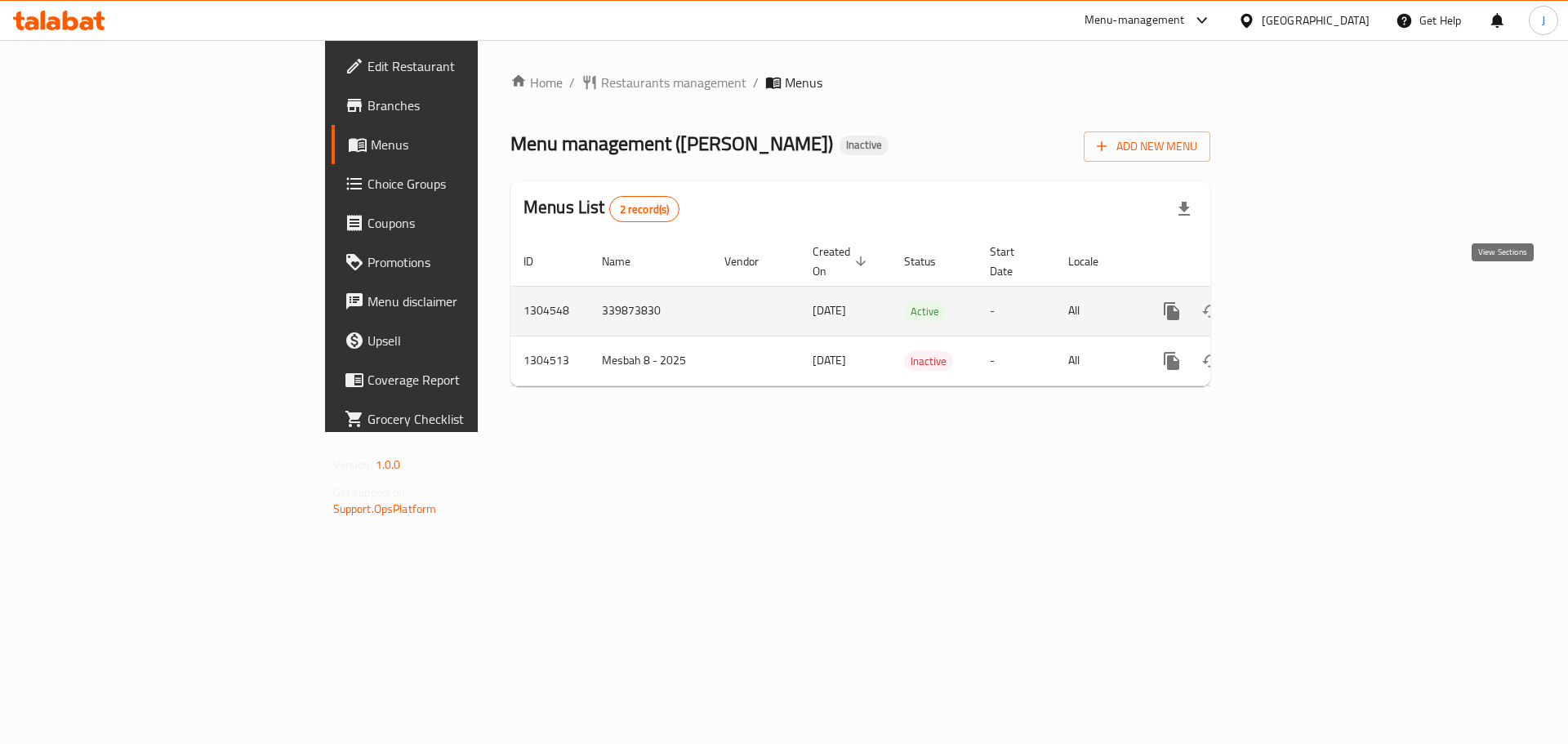
click at [1309, 299] on link "enhanced table" at bounding box center [1289, 311] width 39 height 39
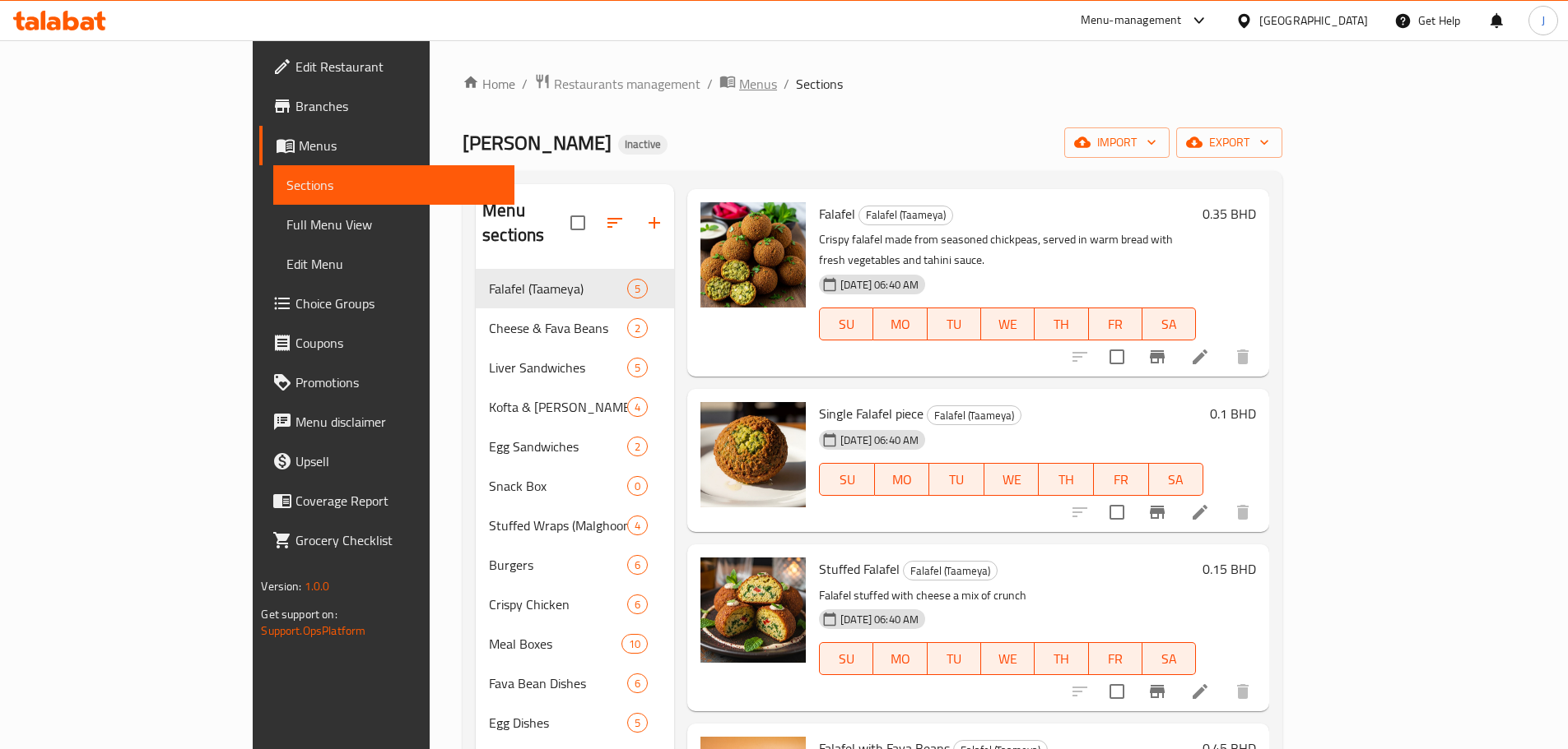
click at [739, 78] on span "Menus" at bounding box center [758, 83] width 38 height 19
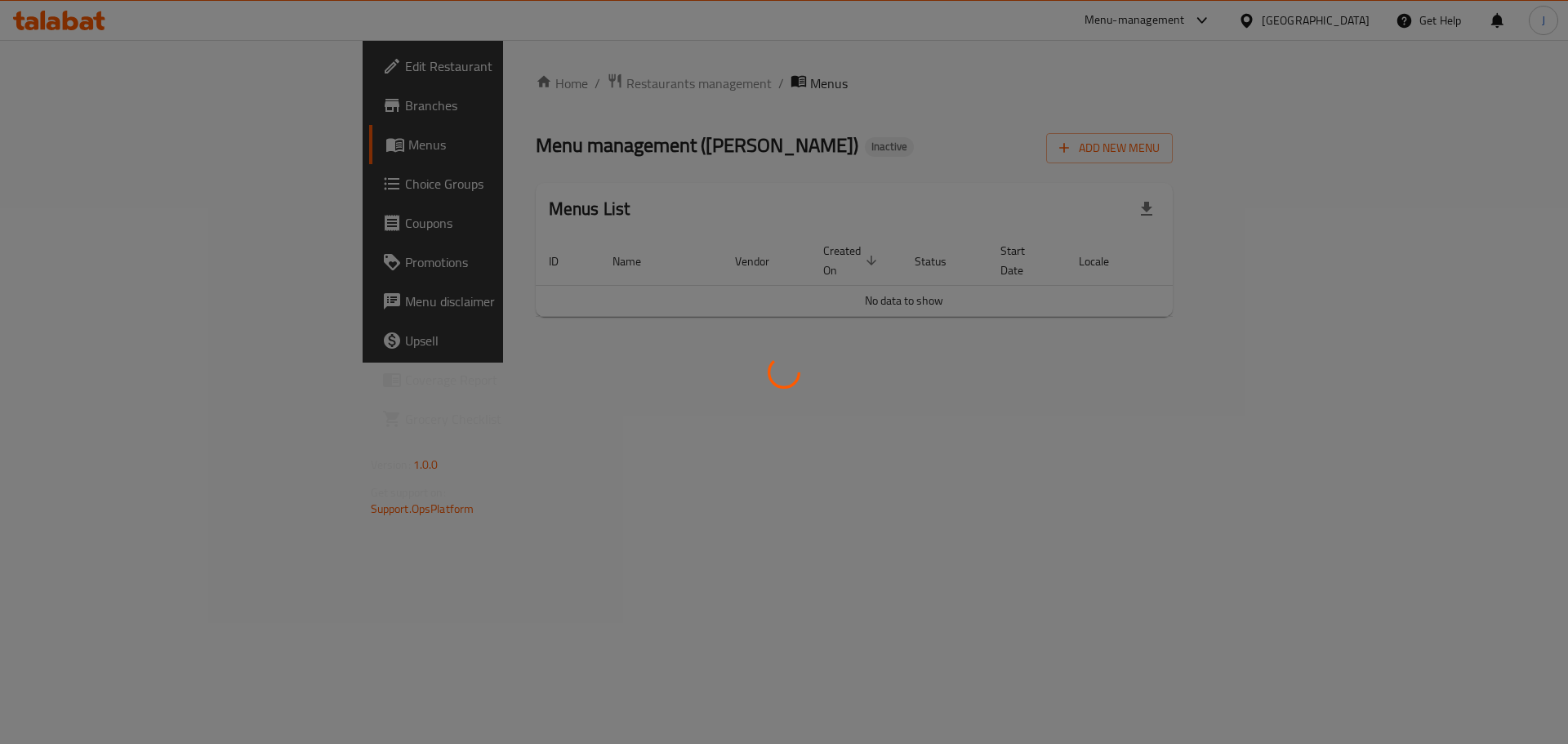
click at [505, 84] on div at bounding box center [784, 372] width 1568 height 744
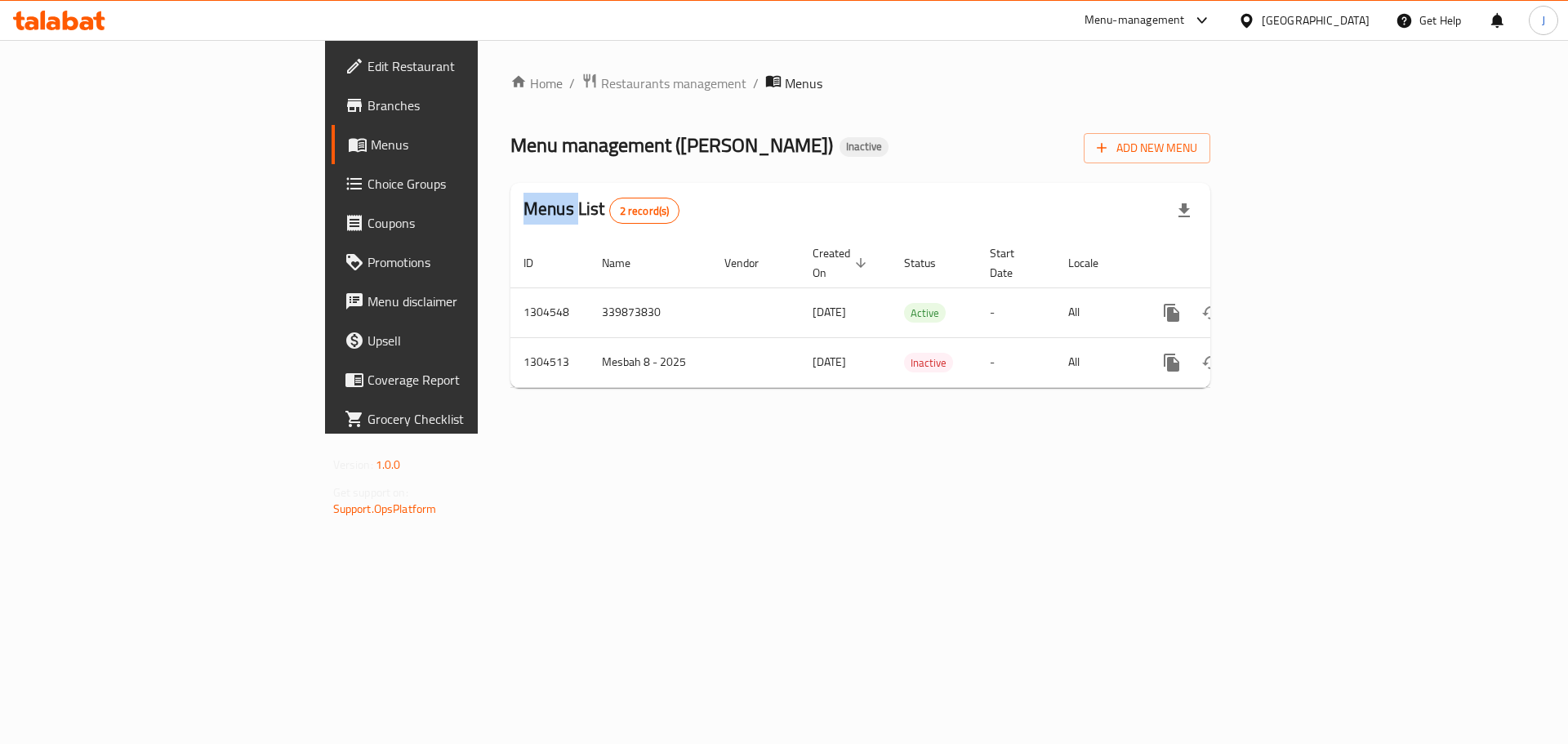
click at [601, 84] on span "Restaurants management" at bounding box center [673, 82] width 145 height 19
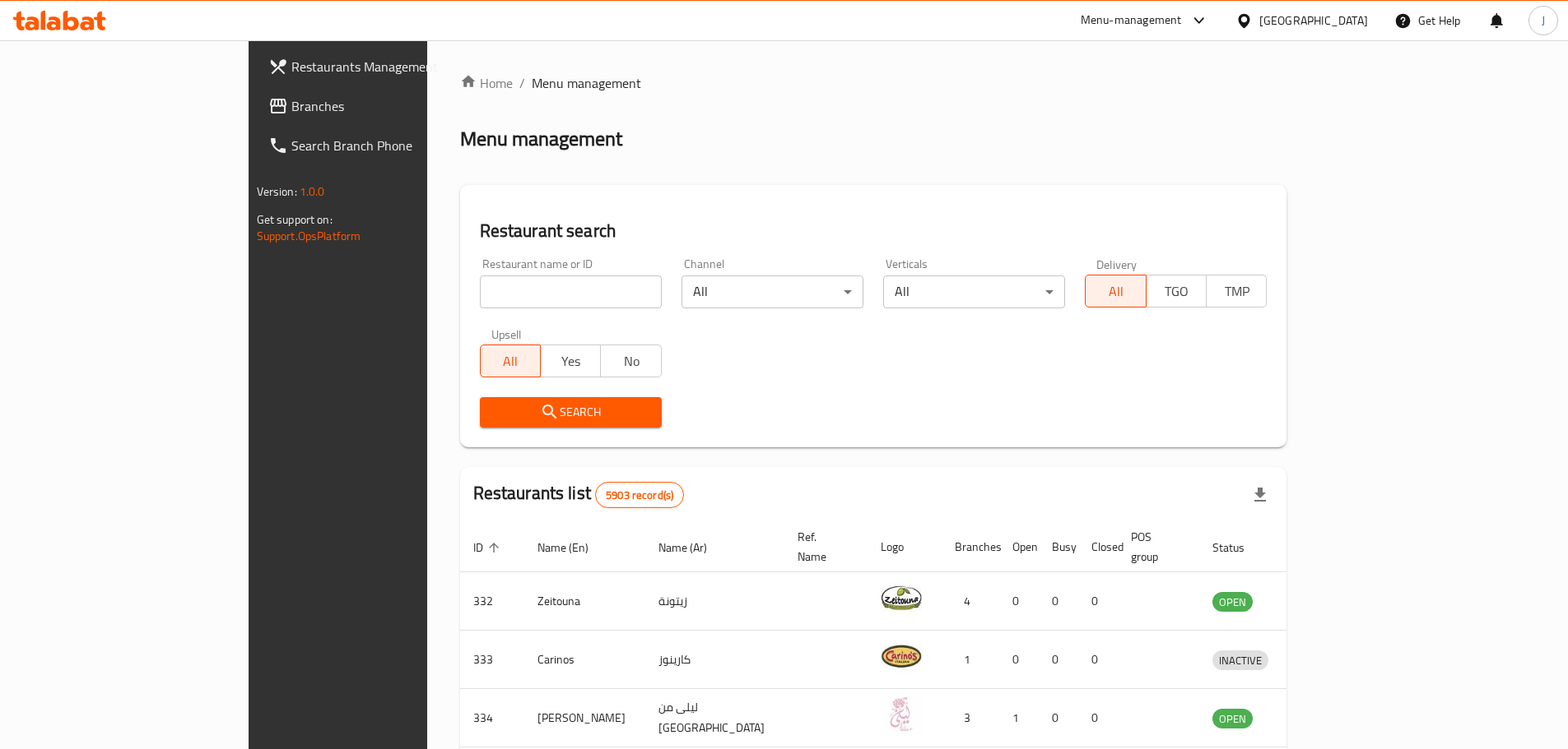
click at [442, 293] on div at bounding box center [784, 374] width 1568 height 749
click at [479, 293] on input "search" at bounding box center [570, 292] width 182 height 33
click button "Search" at bounding box center [570, 412] width 182 height 30
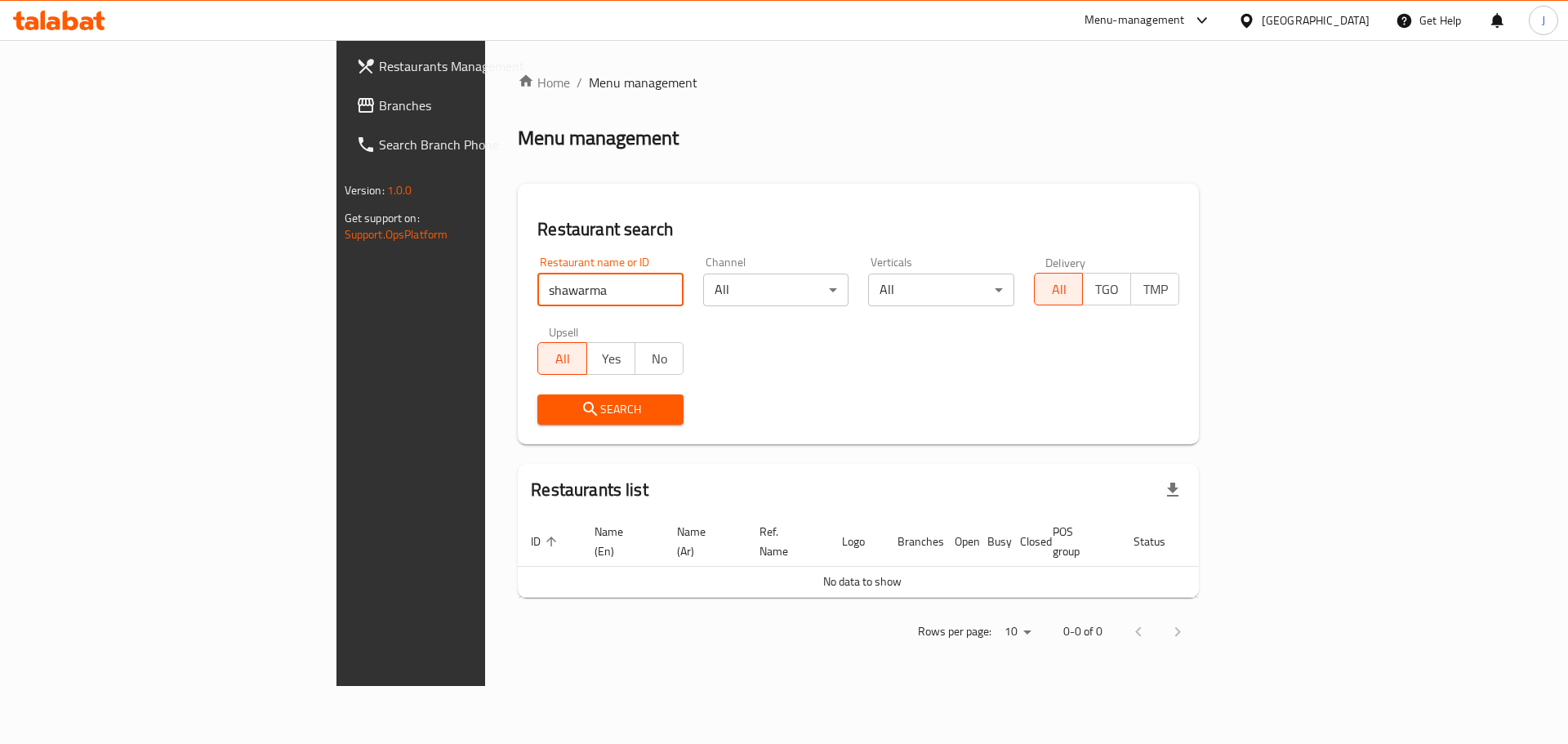
click button "Search" at bounding box center [610, 409] width 146 height 30
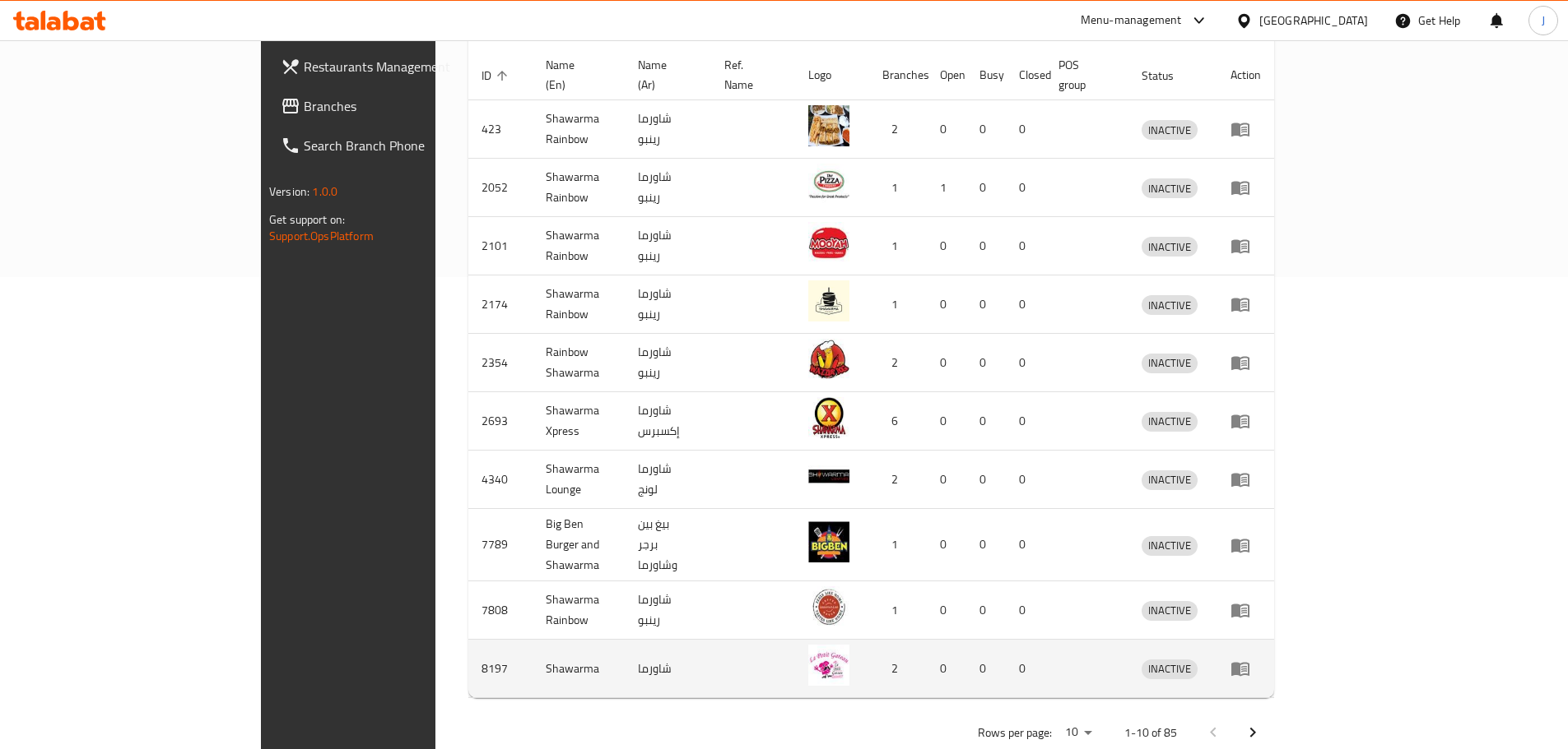
scroll to position [478, 0]
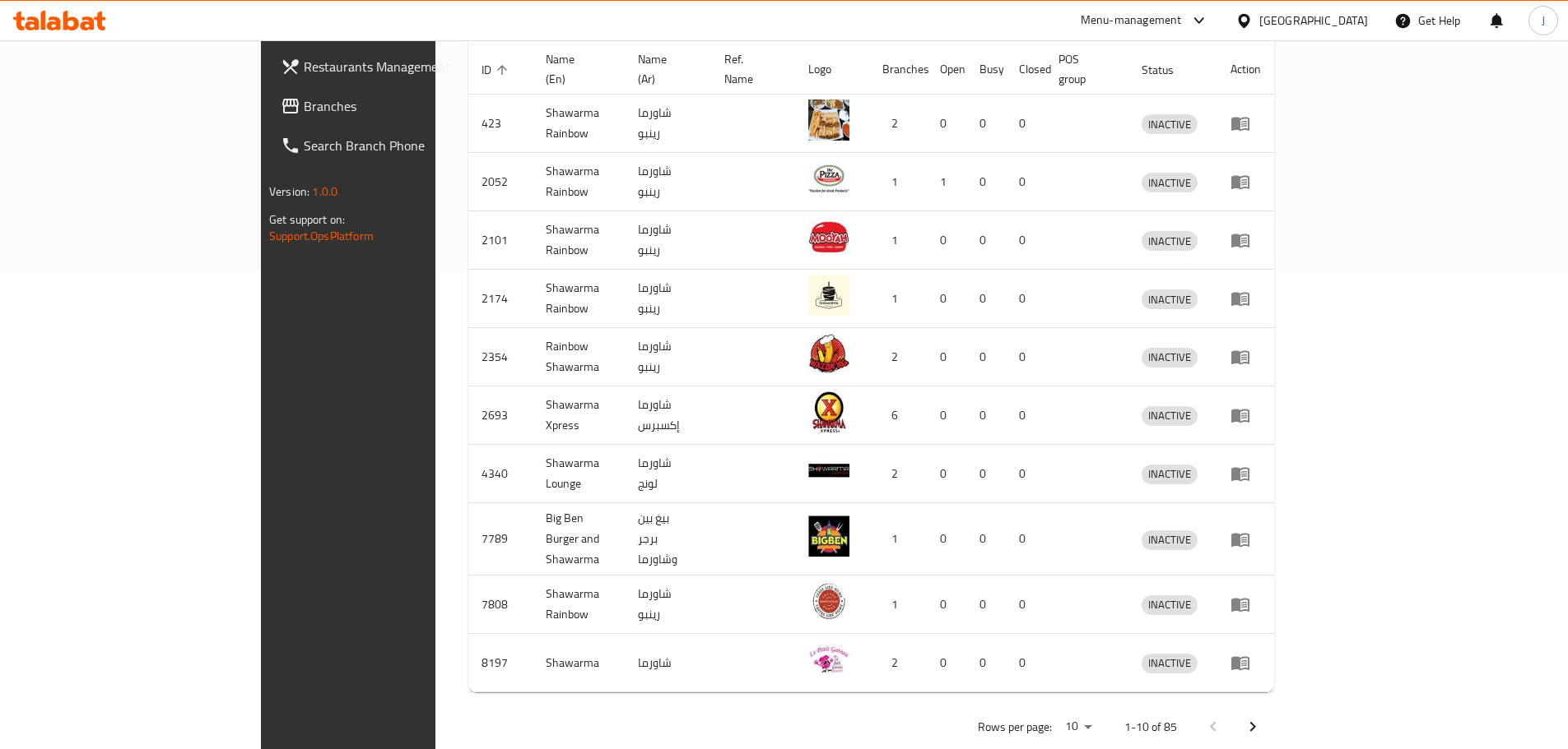
click at [1262, 717] on icon "Next page" at bounding box center [1252, 726] width 19 height 19
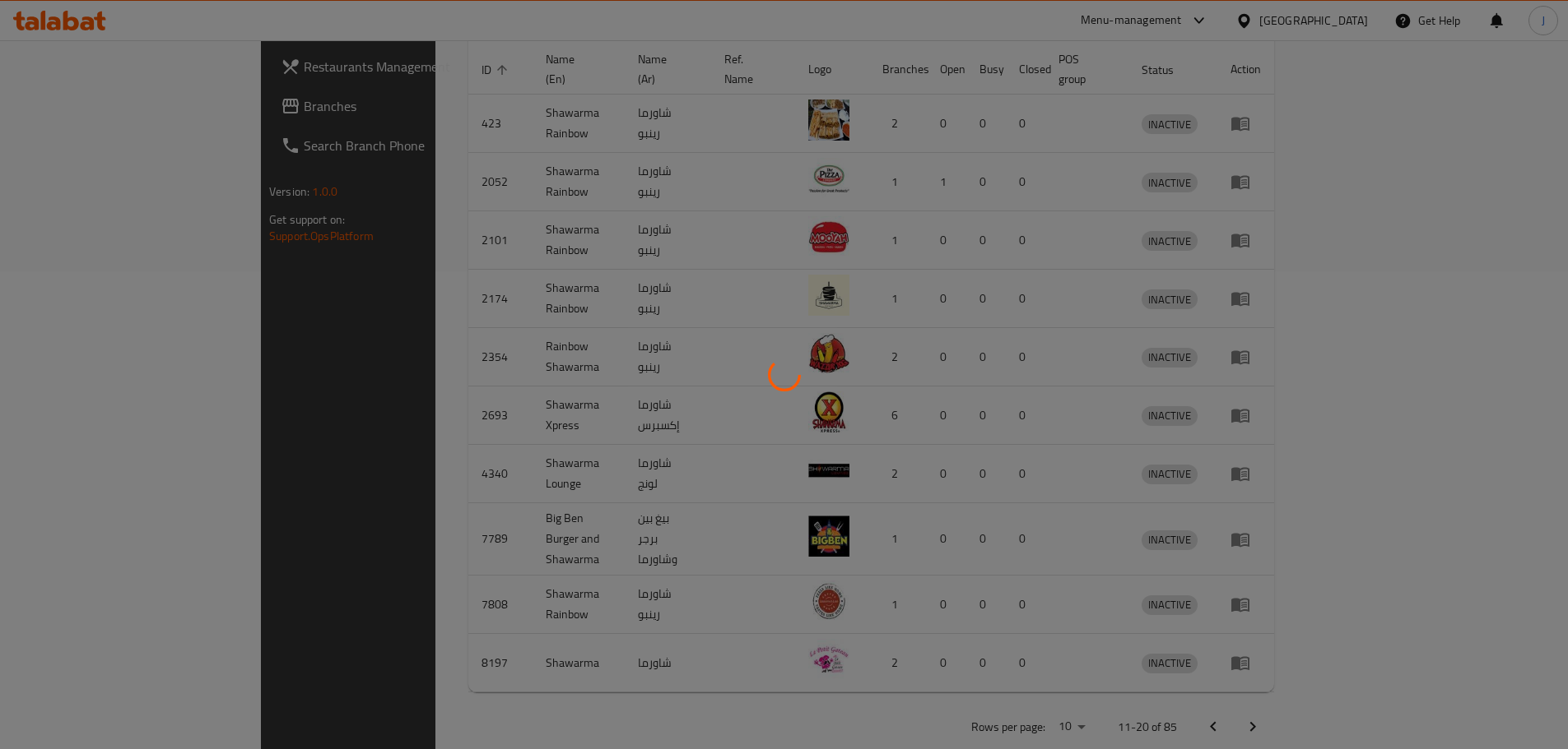
click at [1516, 689] on div at bounding box center [784, 374] width 1568 height 749
click at [1515, 691] on div at bounding box center [784, 374] width 1568 height 749
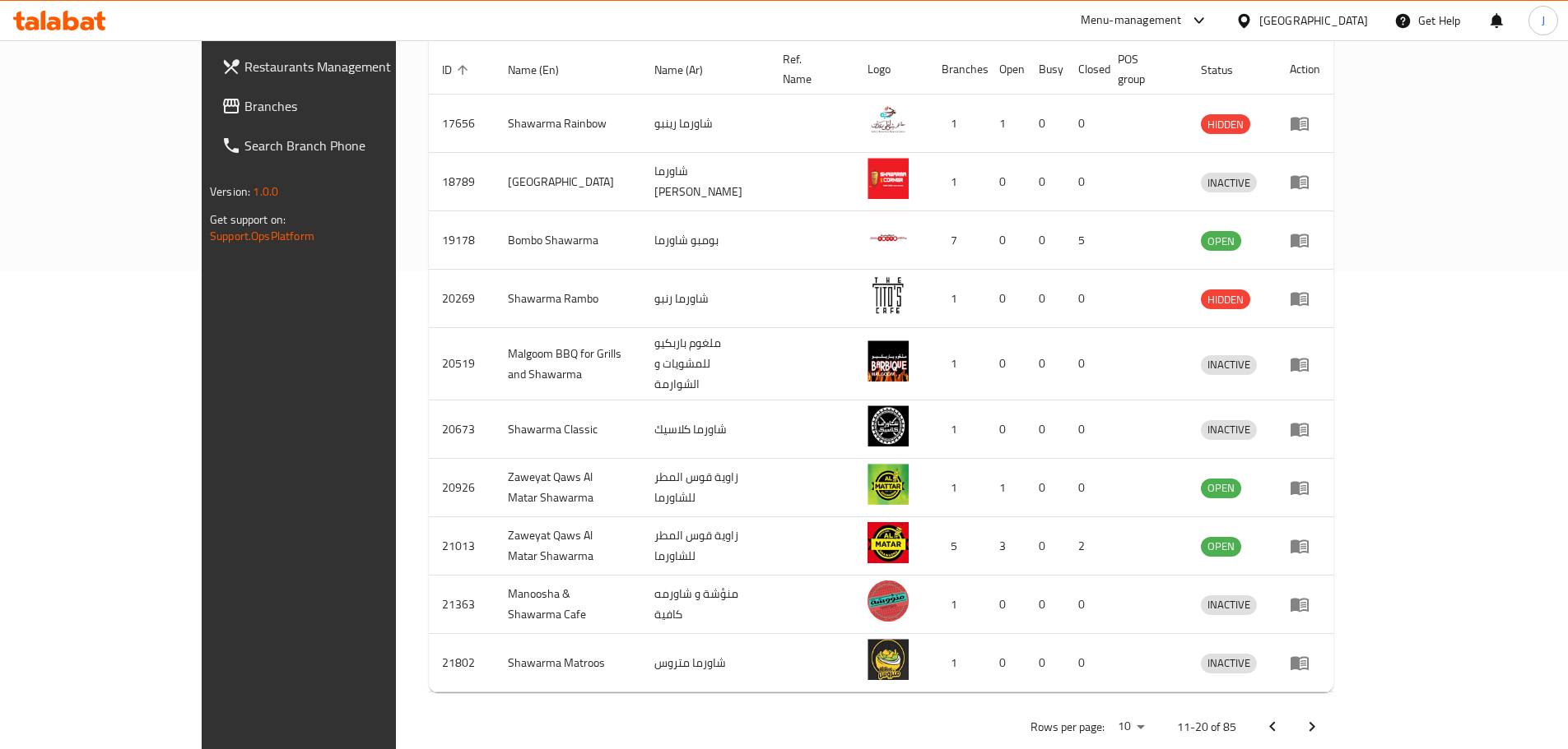
click at [1315, 722] on icon "Next page" at bounding box center [1312, 727] width 6 height 10
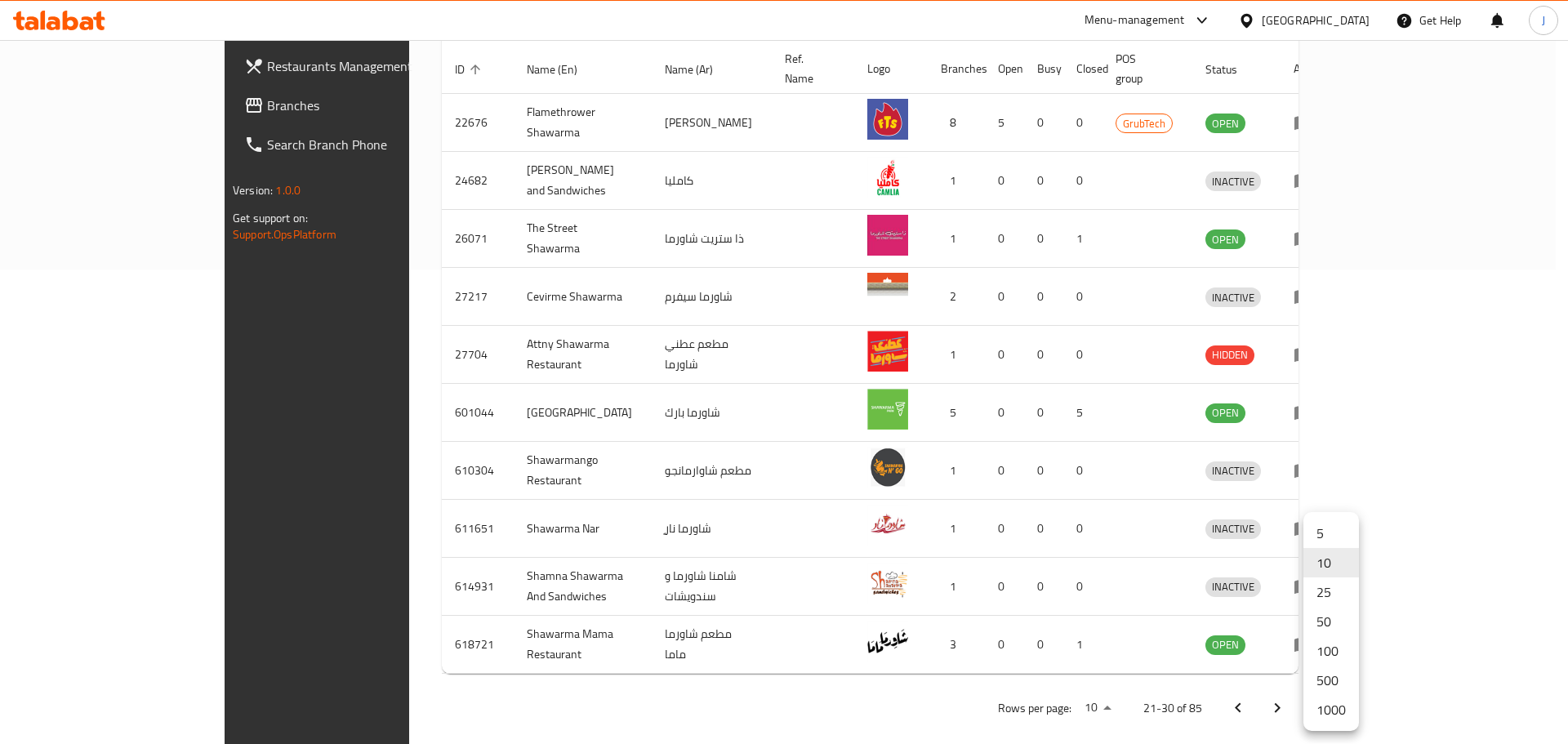
click at [1343, 684] on li "500" at bounding box center [1331, 681] width 56 height 29
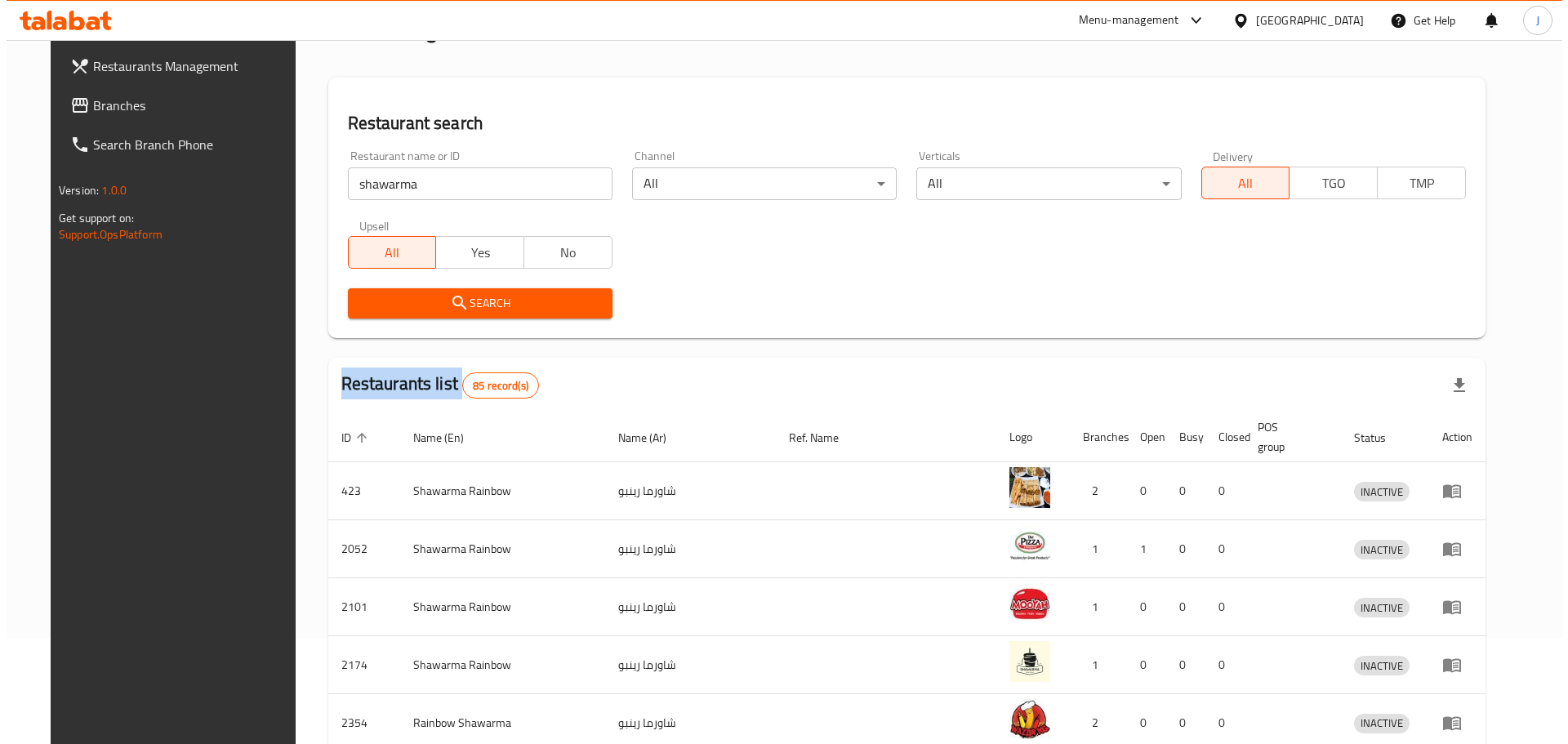
scroll to position [0, 0]
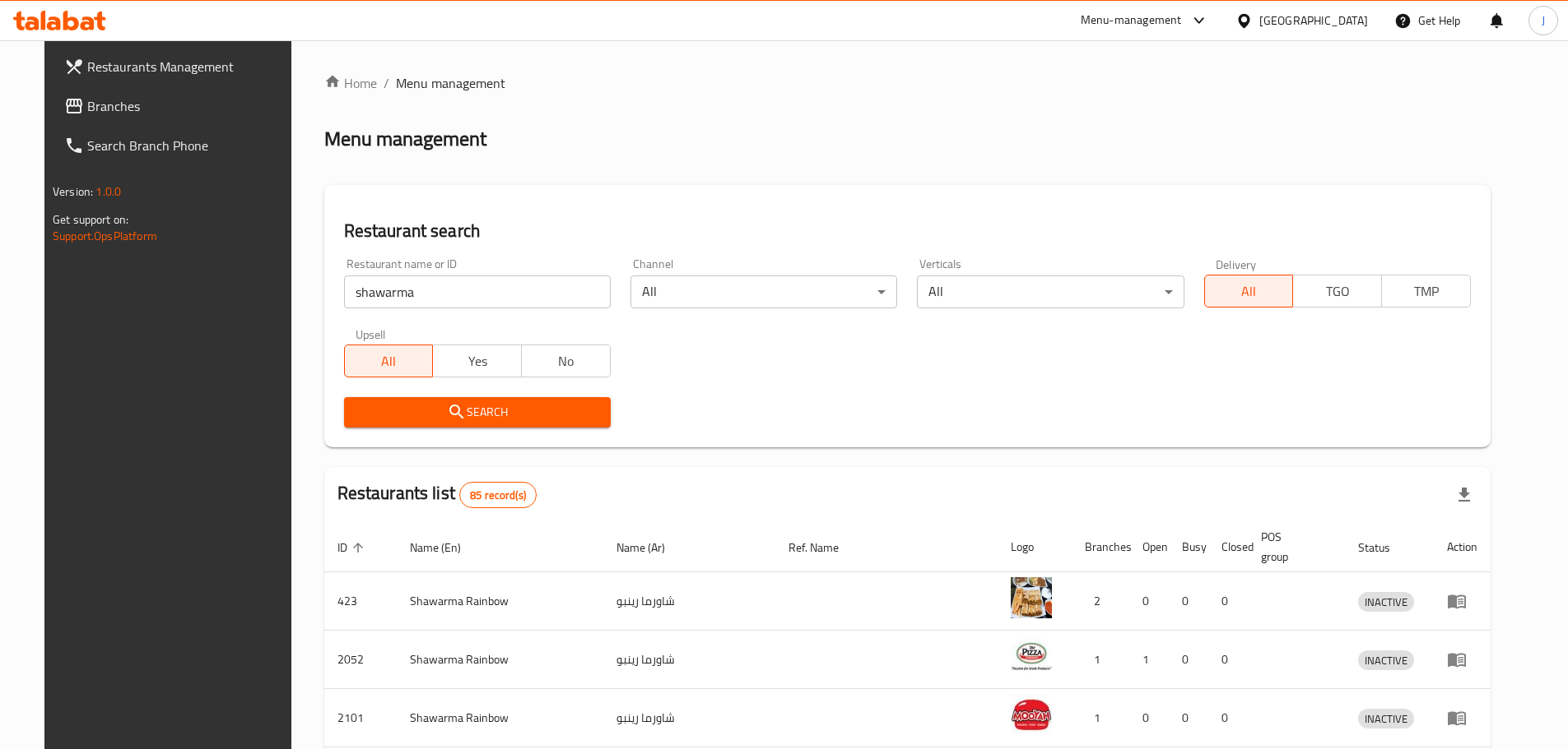
click at [450, 283] on input "shawarma" at bounding box center [477, 292] width 266 height 33
click at [449, 283] on input "shawarma" at bounding box center [477, 292] width 266 height 33
type input "caramelized"
click button "Search" at bounding box center [477, 412] width 266 height 30
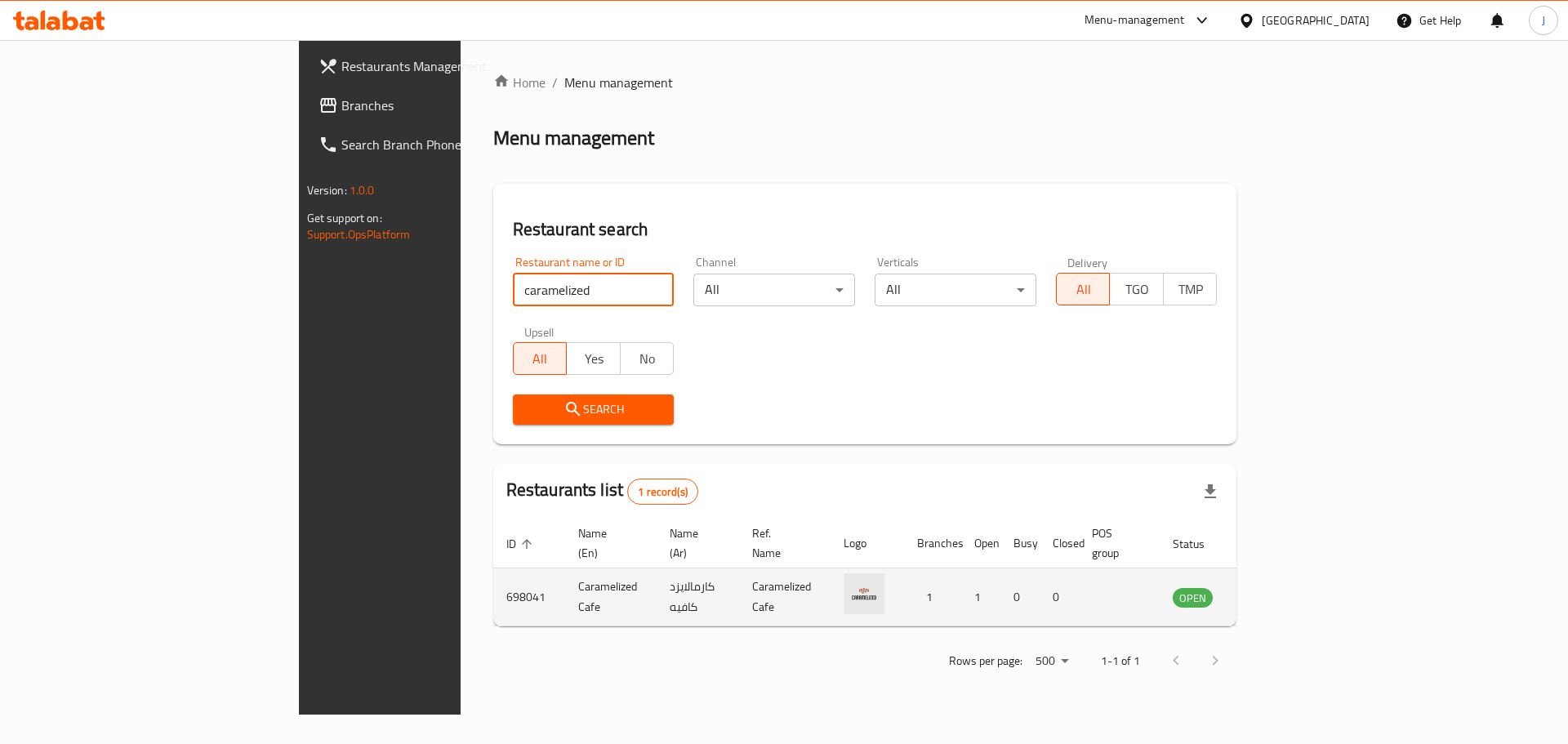
click at [1278, 588] on icon "enhanced table" at bounding box center [1268, 597] width 19 height 19
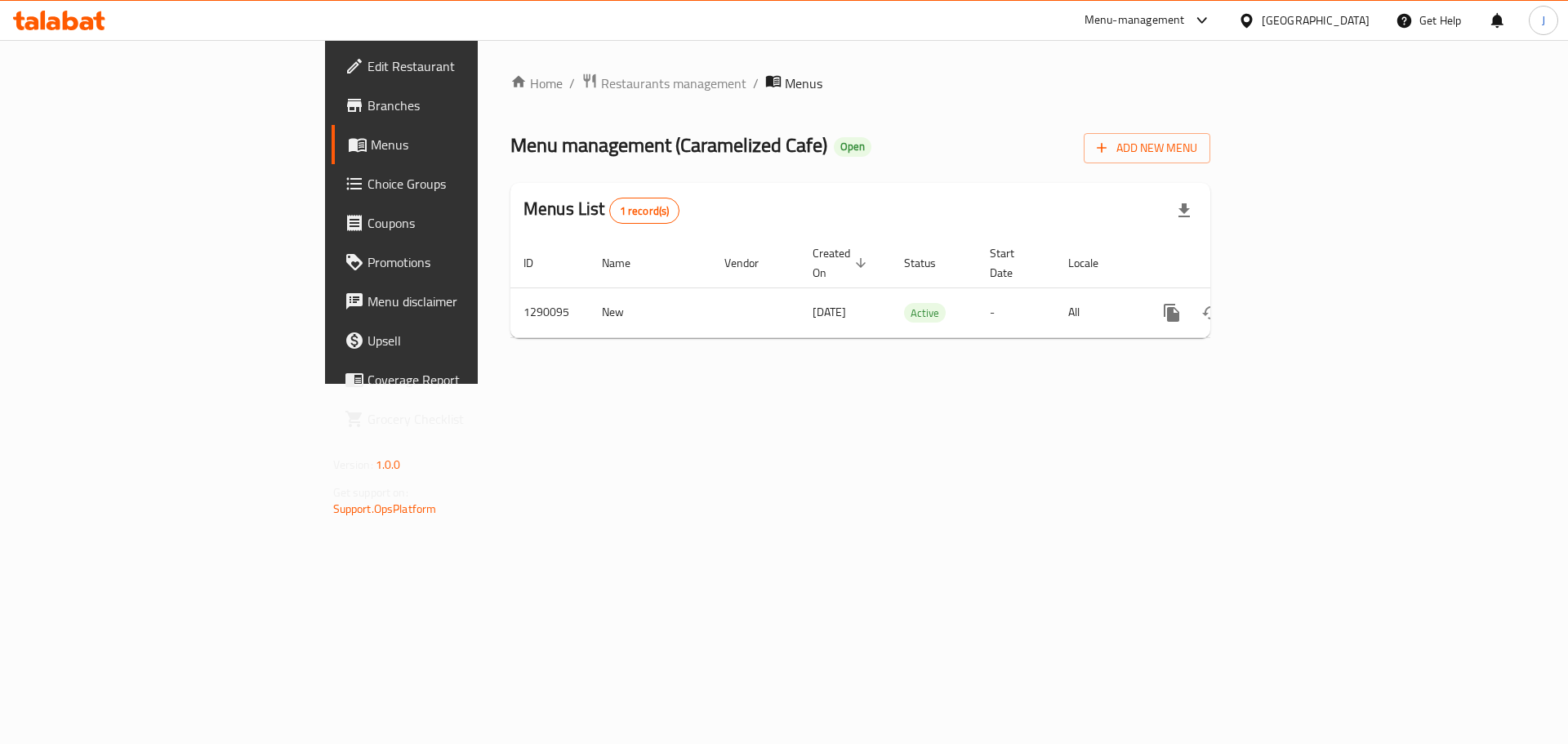
click at [368, 107] on span "Branches" at bounding box center [471, 104] width 207 height 19
